Goal: Book appointment/travel/reservation

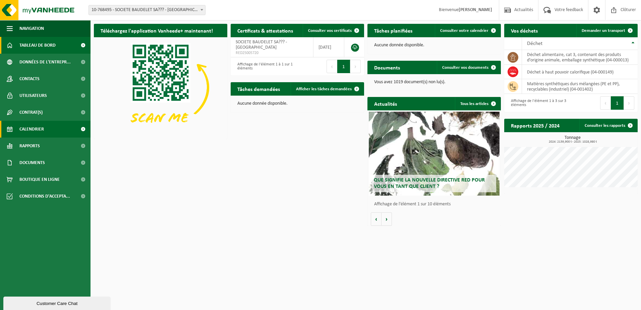
drag, startPoint x: 40, startPoint y: 130, endPoint x: 80, endPoint y: 130, distance: 39.9
click at [40, 130] on span "Calendrier" at bounding box center [31, 129] width 24 height 17
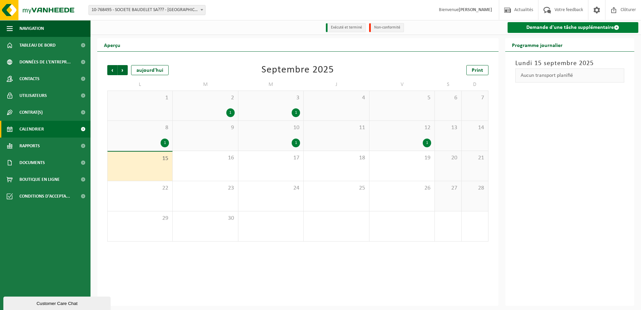
click at [515, 32] on link "Demande d'une tâche supplémentaire" at bounding box center [573, 27] width 131 height 11
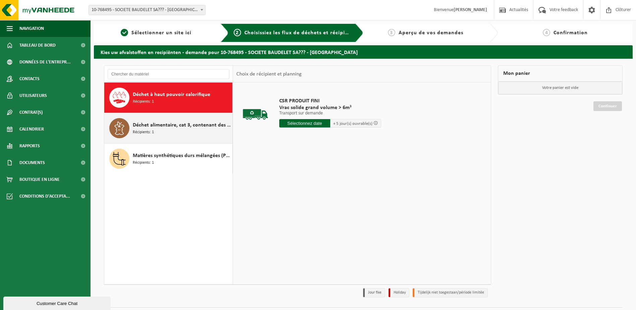
click at [152, 128] on span "Déchet alimentaire, cat 3, contenant des produits d'origine animale, emballage …" at bounding box center [182, 125] width 98 height 8
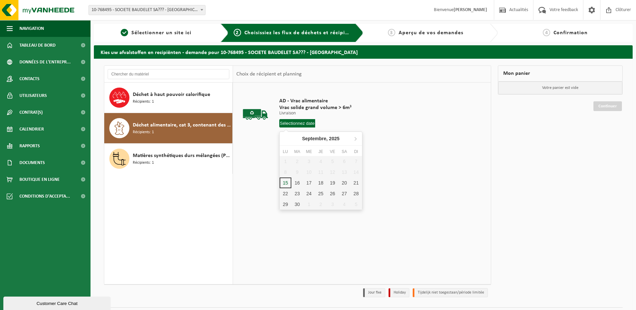
drag, startPoint x: 294, startPoint y: 123, endPoint x: 321, endPoint y: 165, distance: 49.8
click at [294, 123] on input "text" at bounding box center [297, 123] width 36 height 8
click at [297, 184] on div "16" at bounding box center [298, 182] width 12 height 11
type input "à partir de 2025-09-16"
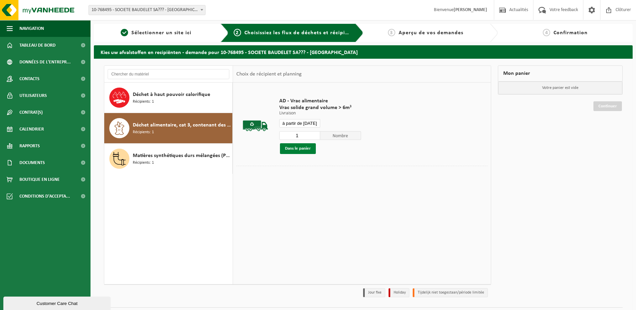
click at [307, 148] on button "Dans le panier" at bounding box center [298, 148] width 36 height 11
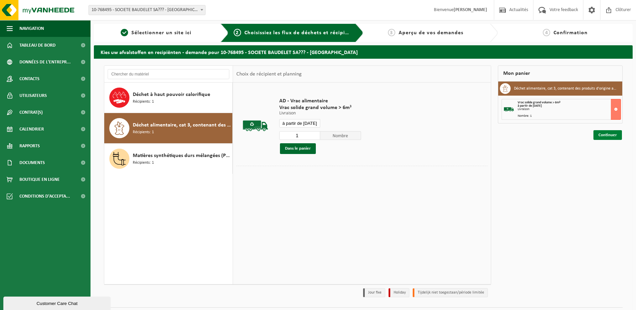
click at [610, 135] on link "Continuer" at bounding box center [608, 135] width 29 height 10
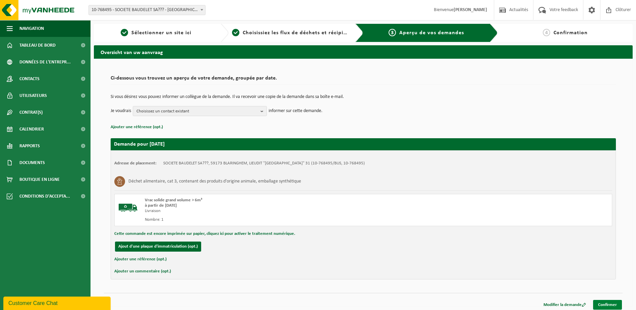
click at [606, 302] on link "Confirmer" at bounding box center [607, 305] width 29 height 10
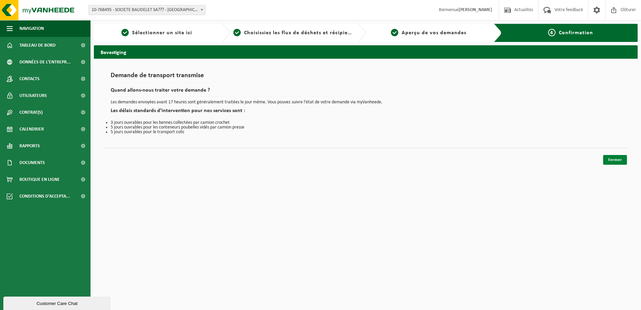
click at [615, 160] on link "Fermer" at bounding box center [616, 160] width 24 height 10
